Goal: Information Seeking & Learning: Learn about a topic

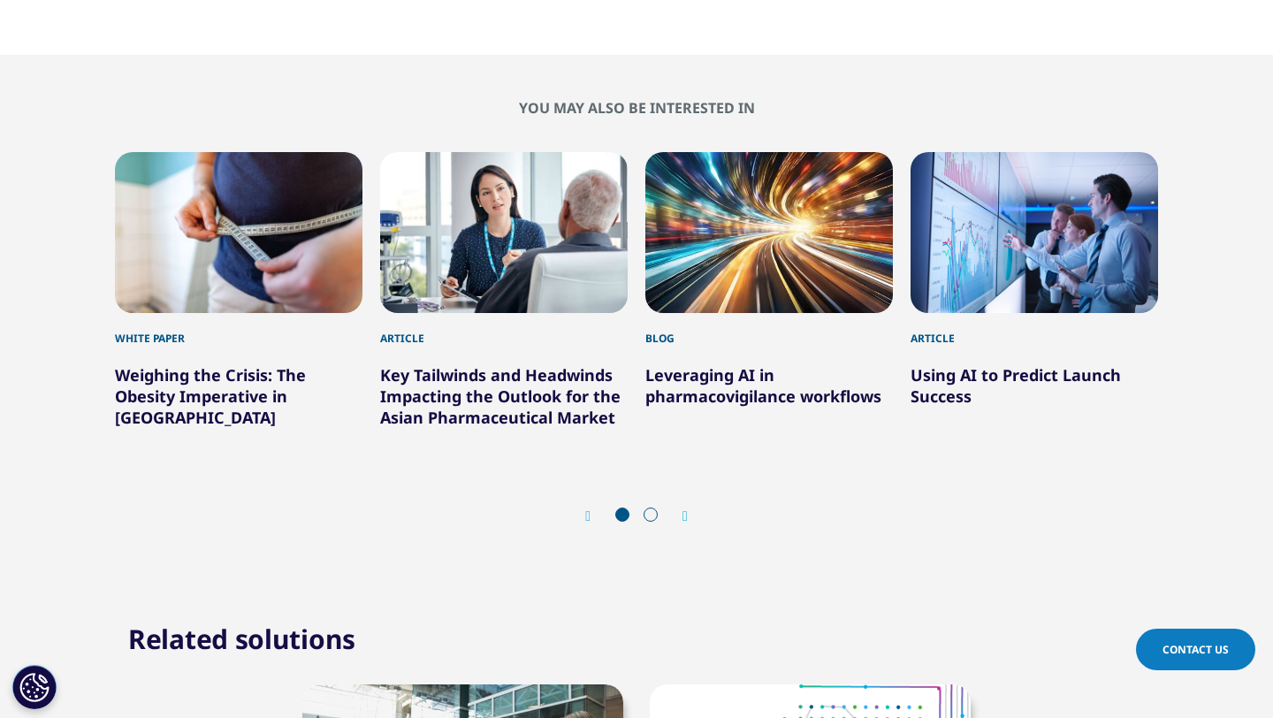
click at [223, 164] on div "1 / 6" at bounding box center [239, 232] width 248 height 161
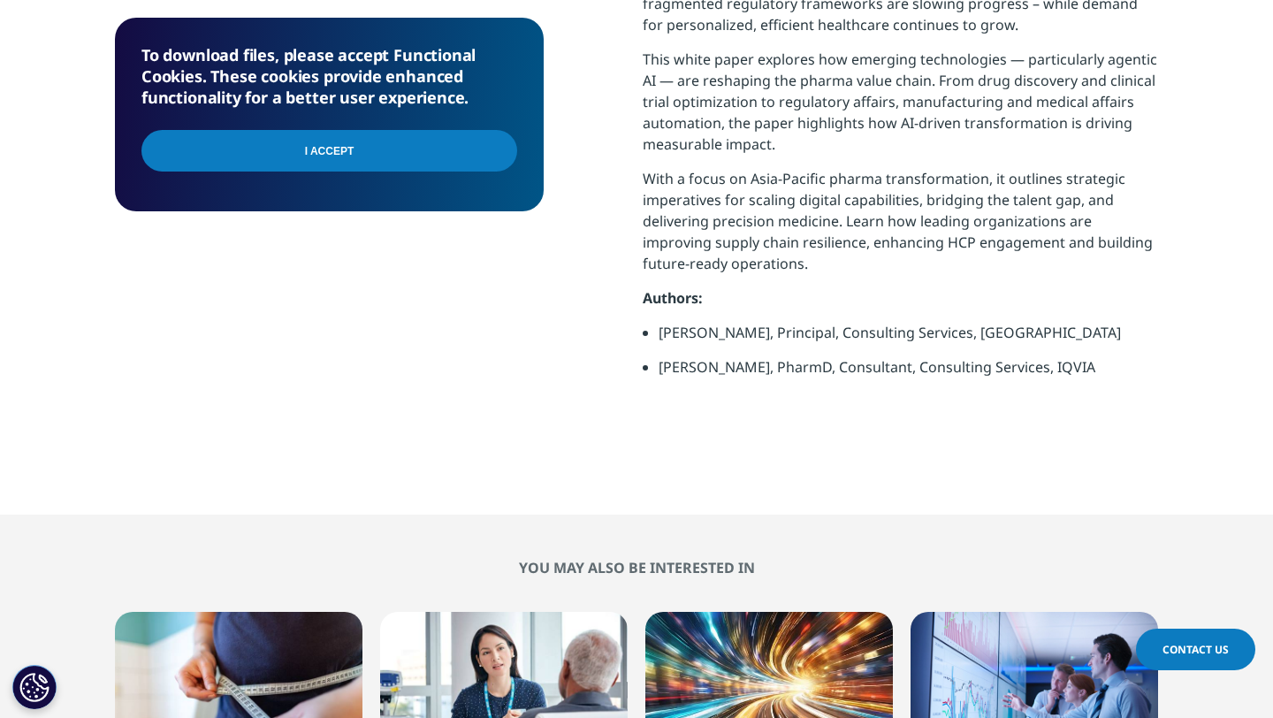
scroll to position [951, 0]
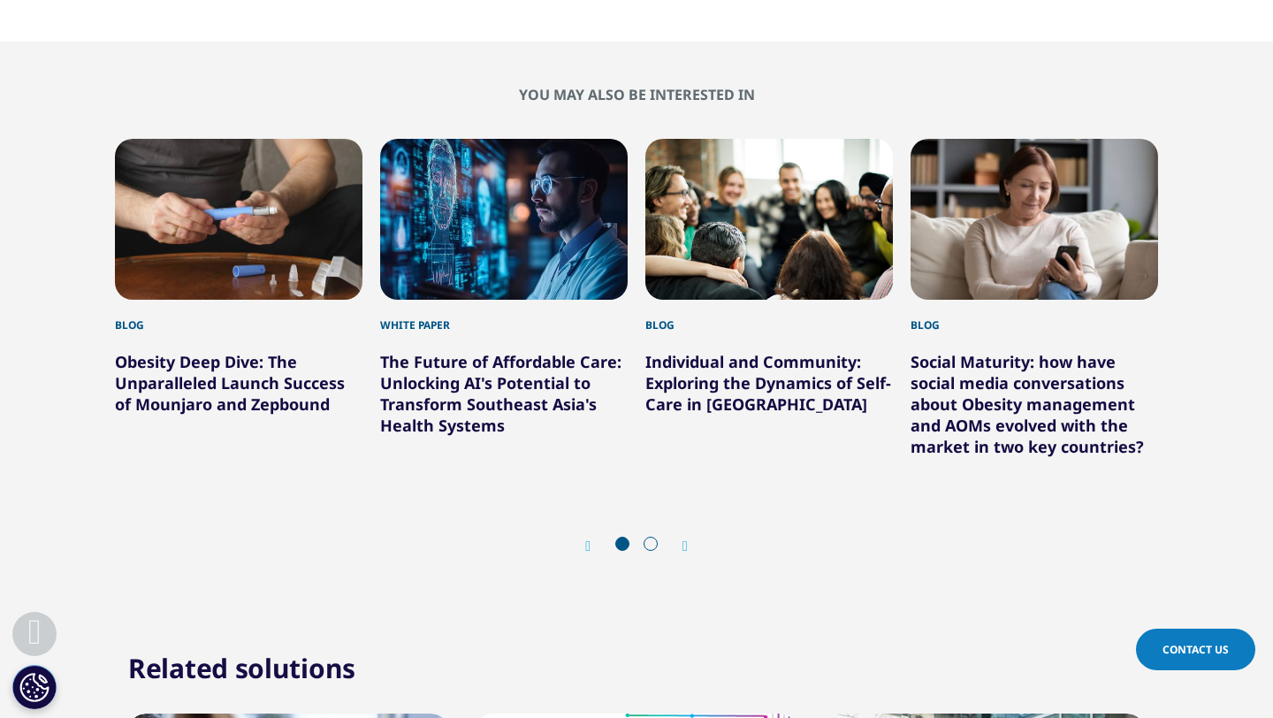
scroll to position [1589, 0]
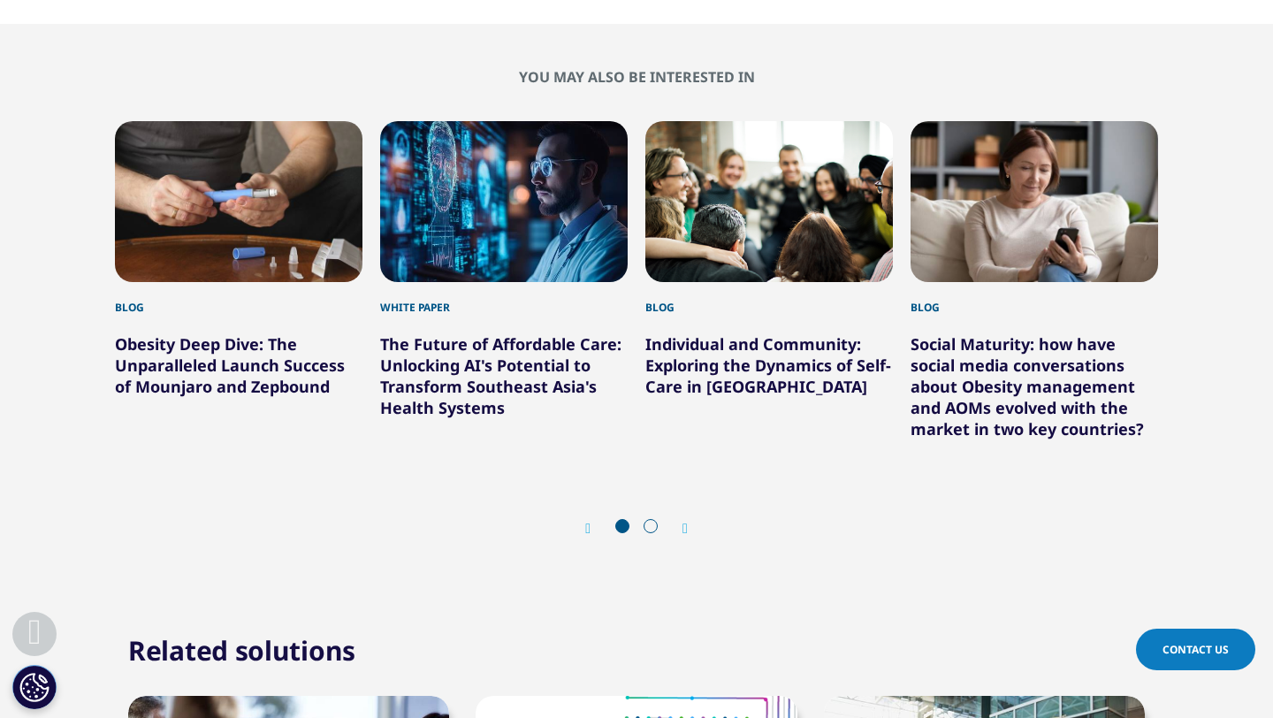
click at [454, 363] on link "The Future of Affordable Care: Unlocking AI's Potential to Transform Southeast …" at bounding box center [500, 375] width 241 height 85
click at [493, 346] on link "The Future of Affordable Care: Unlocking AI's Potential to Transform Southeast …" at bounding box center [500, 375] width 241 height 85
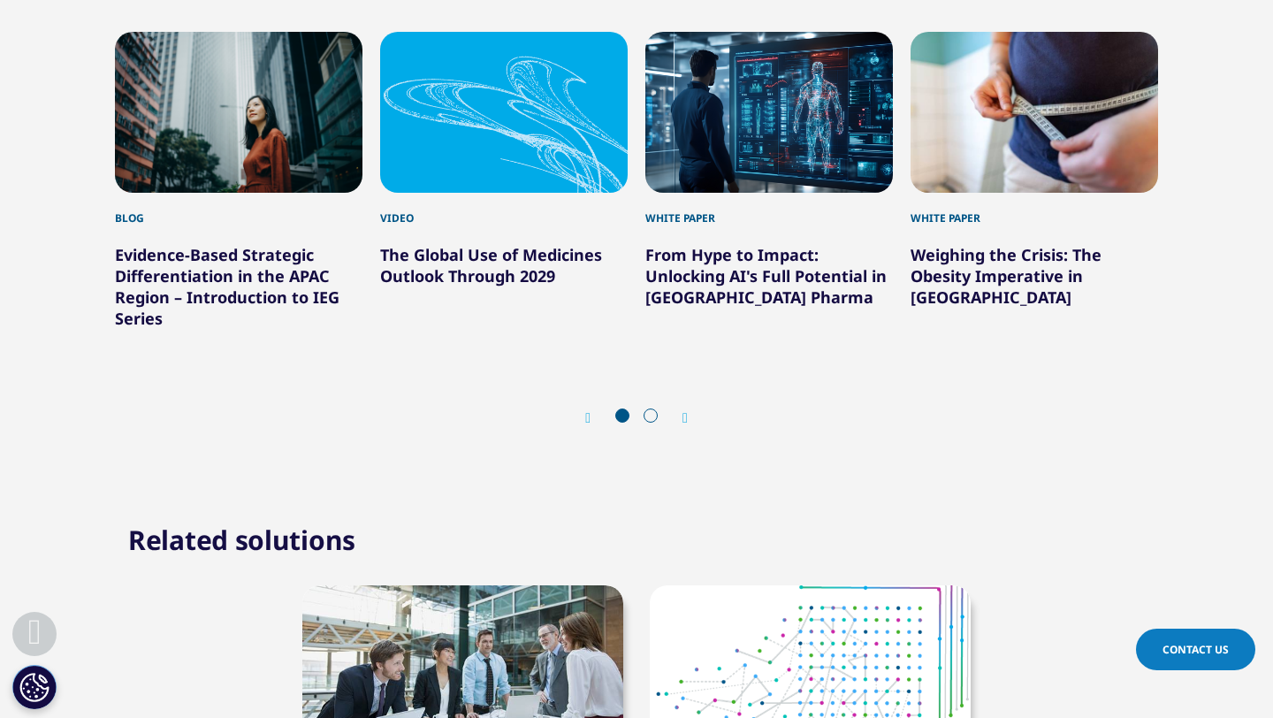
scroll to position [1817, 0]
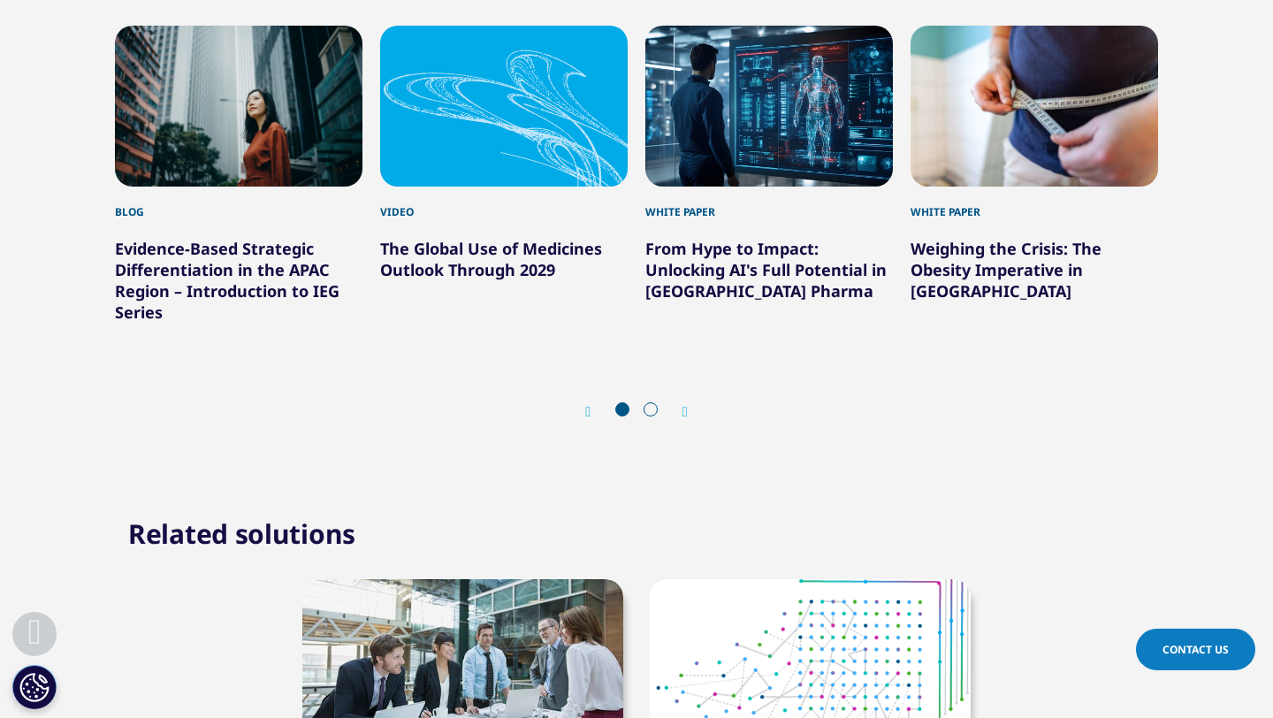
click at [741, 263] on link "From Hype to Impact: Unlocking AI's Full Potential in [GEOGRAPHIC_DATA] Pharma" at bounding box center [765, 270] width 241 height 64
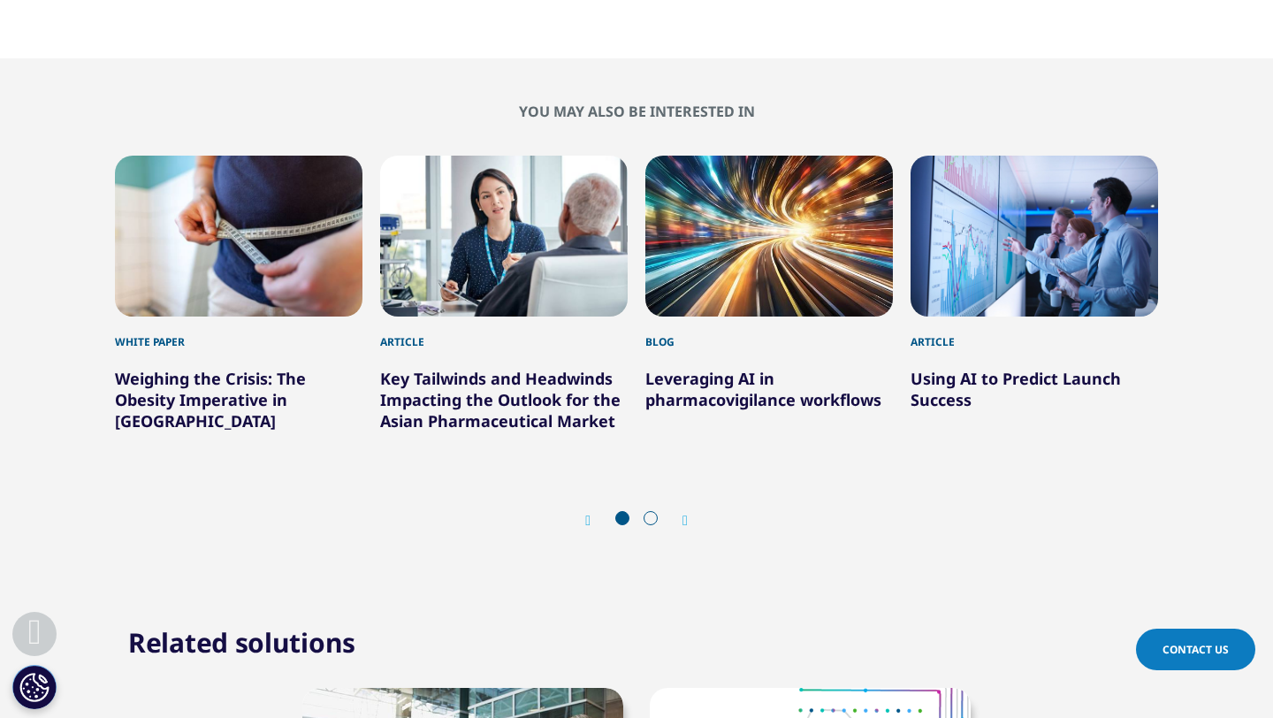
scroll to position [1618, 0]
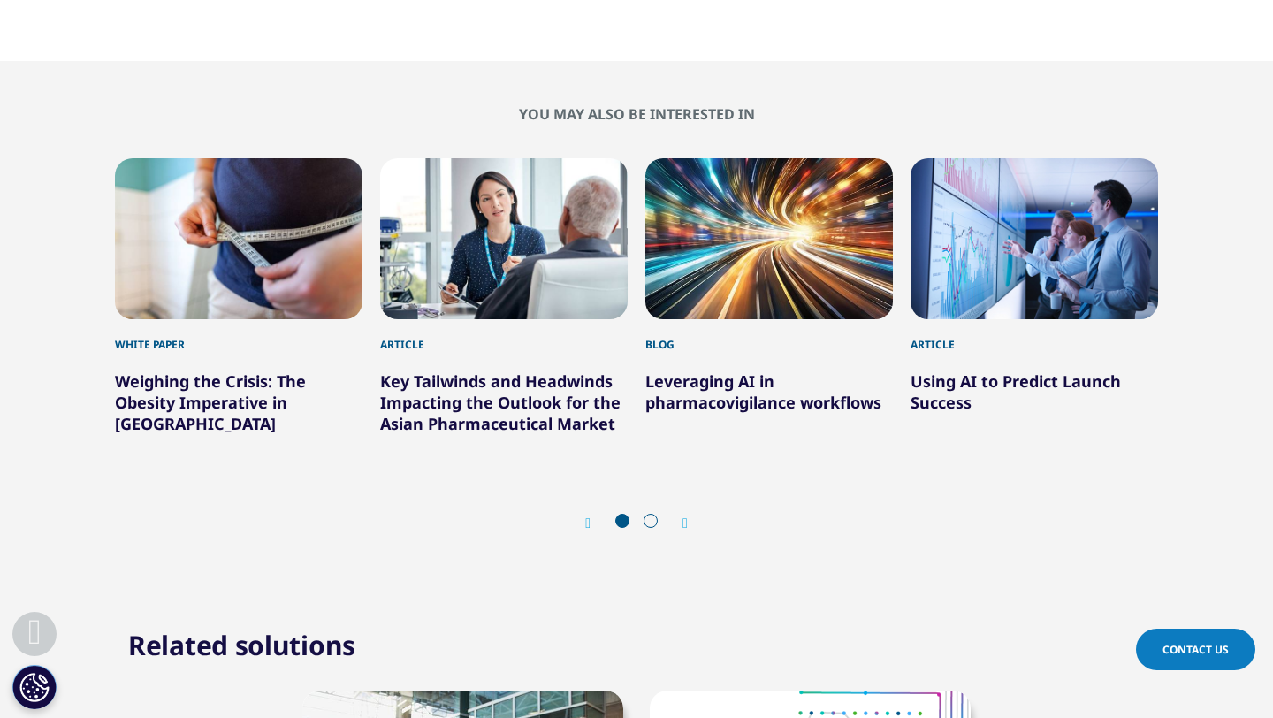
click at [687, 516] on icon "Next slide" at bounding box center [685, 523] width 5 height 14
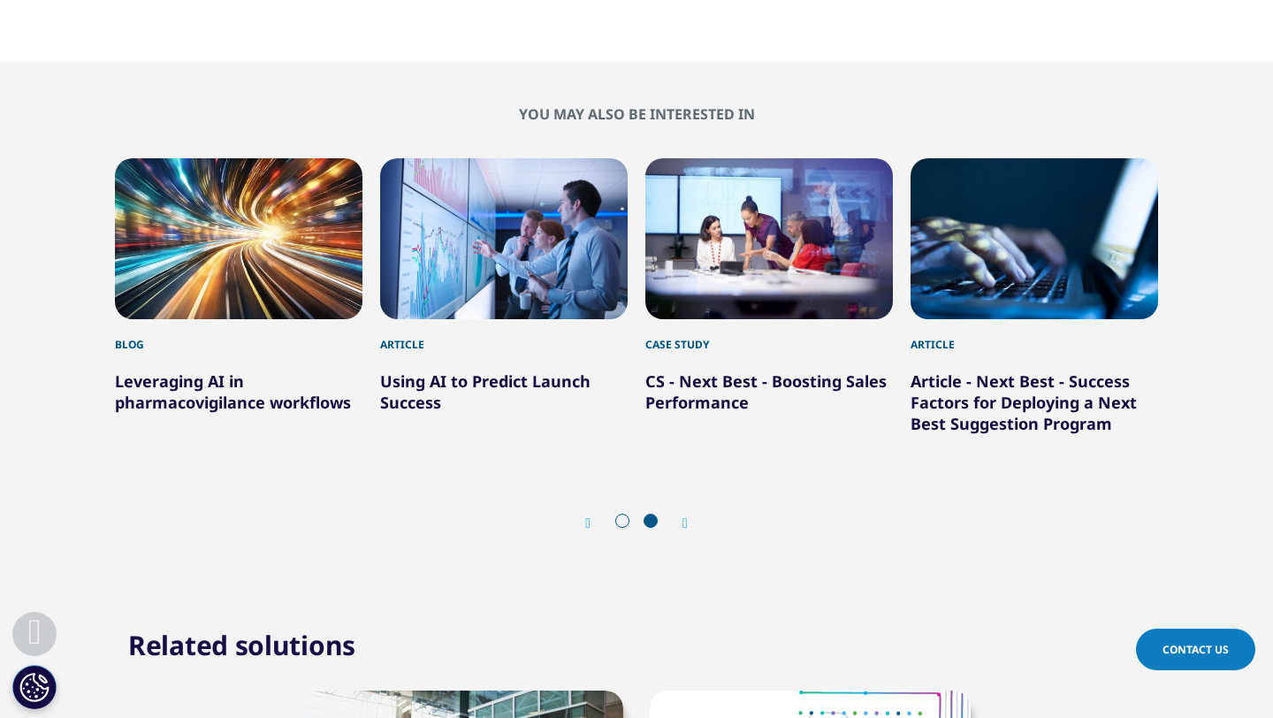
click at [587, 516] on icon "Previous slide" at bounding box center [587, 523] width 5 height 14
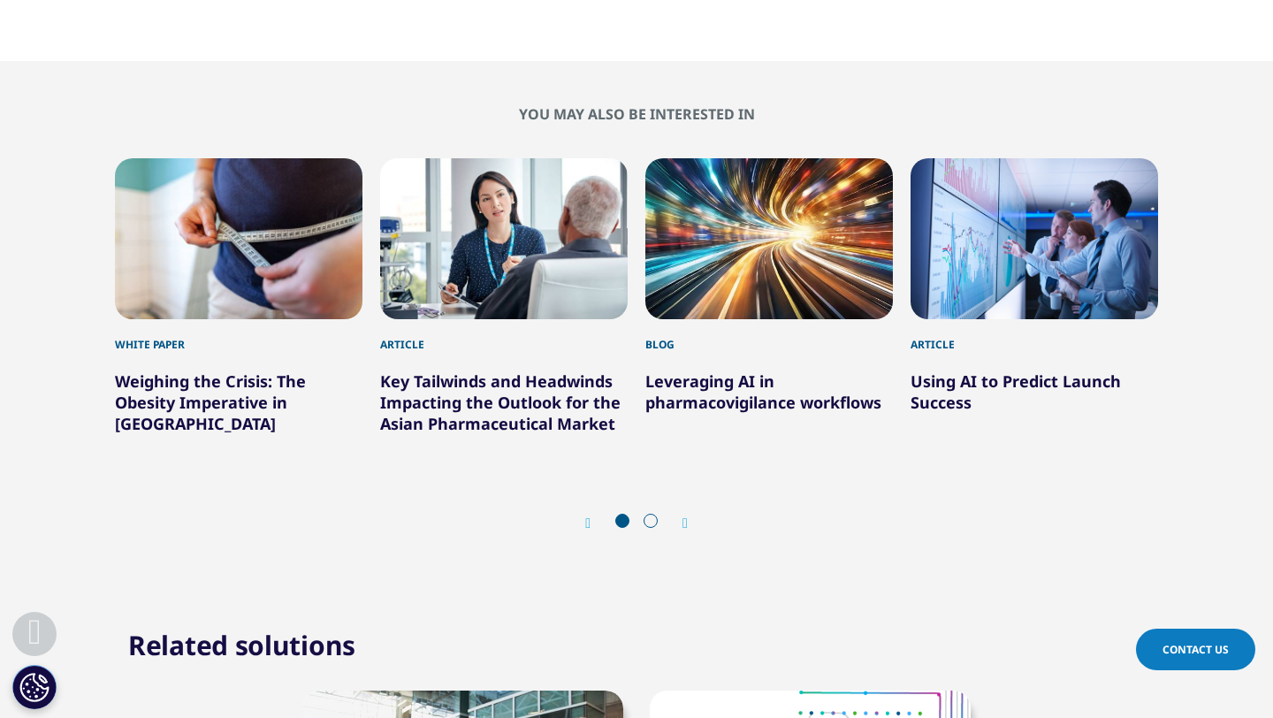
click at [688, 516] on icon "Next slide" at bounding box center [685, 523] width 5 height 14
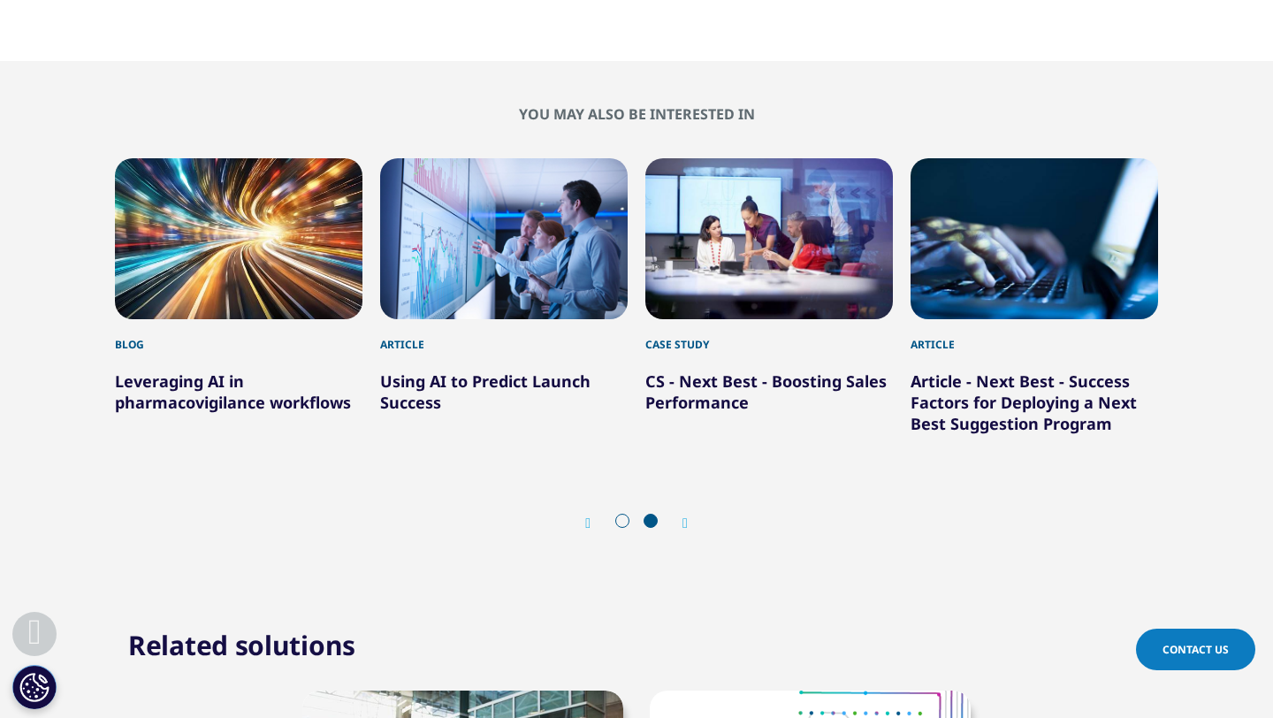
click at [688, 516] on icon "Next slide" at bounding box center [685, 523] width 5 height 14
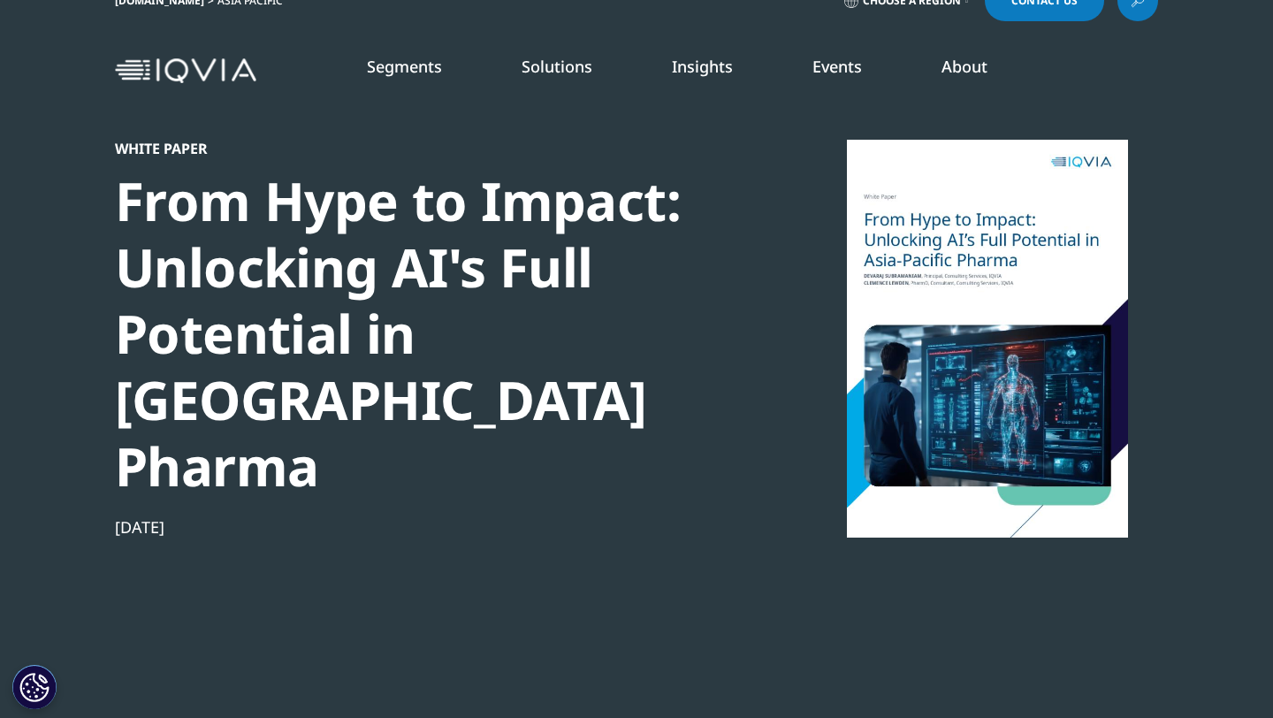
scroll to position [0, 0]
